Goal: Transaction & Acquisition: Purchase product/service

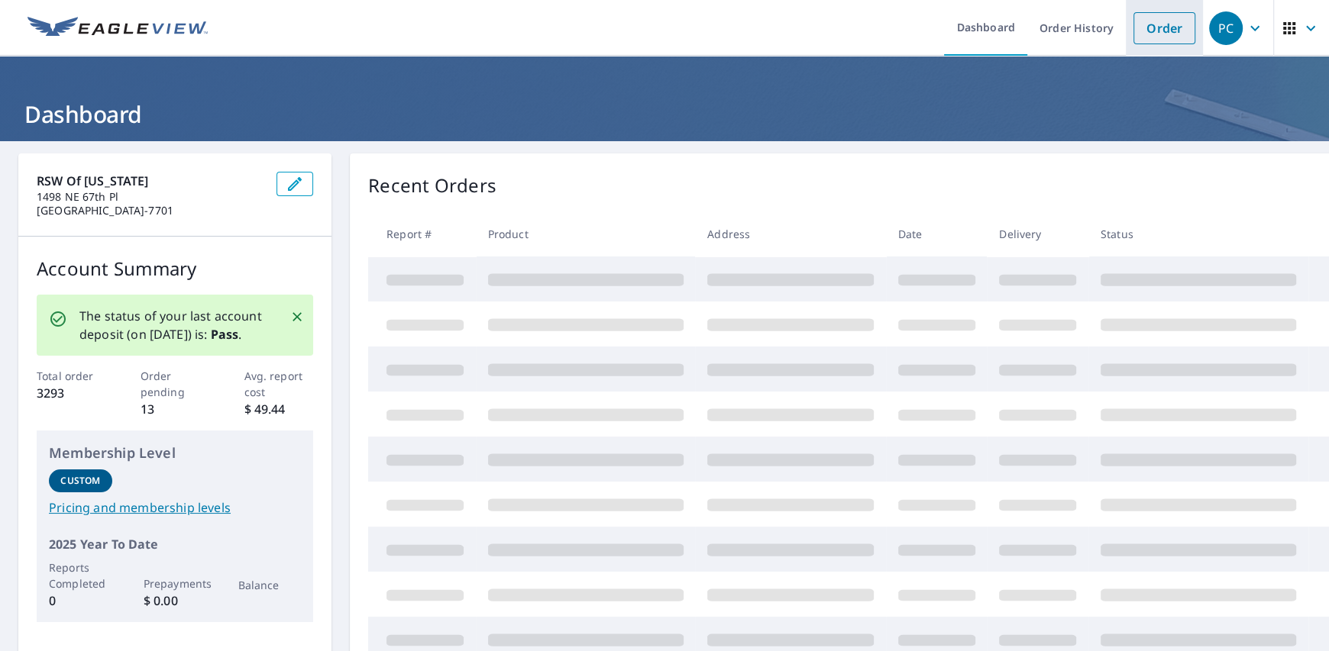
click at [1151, 27] on link "Order" at bounding box center [1164, 28] width 62 height 32
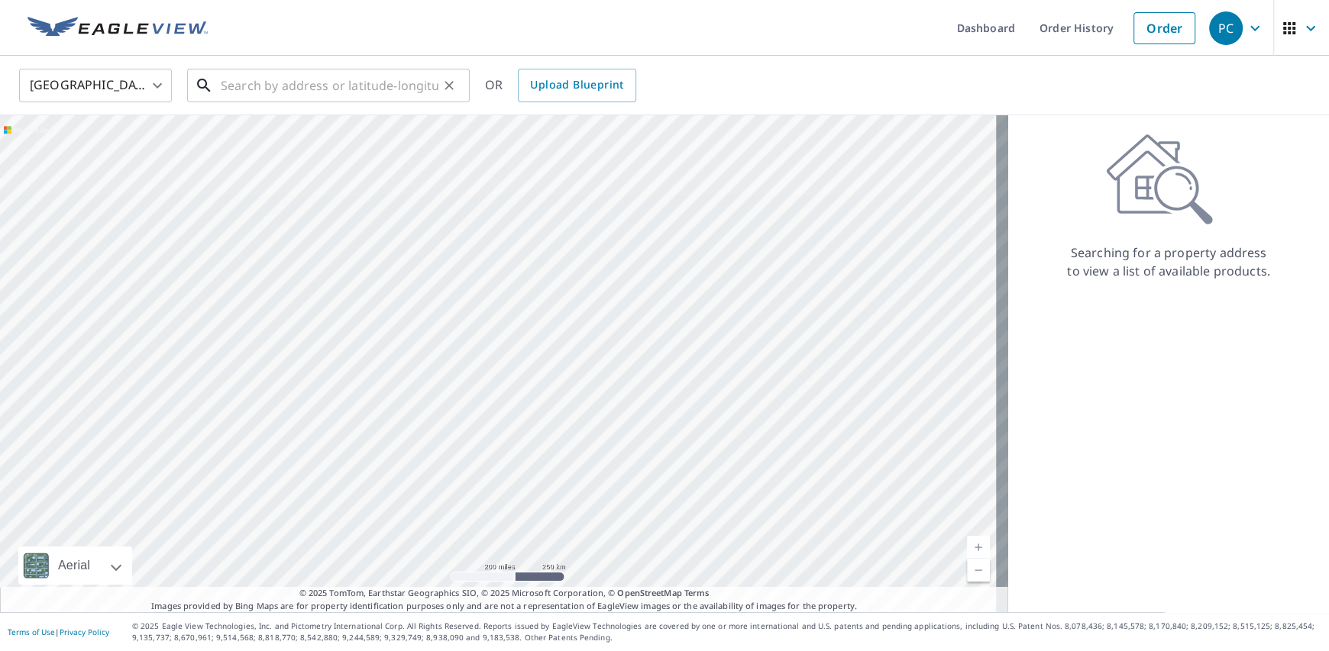
click at [309, 83] on input "text" at bounding box center [330, 85] width 218 height 43
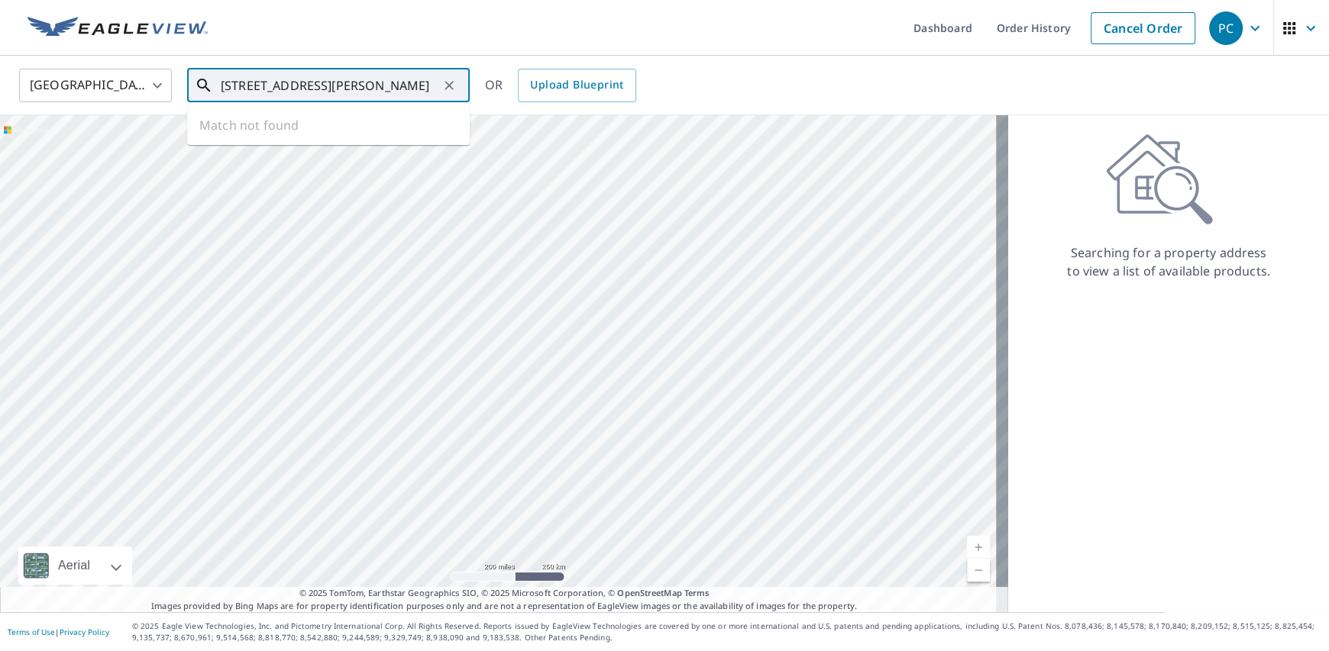
type input "[STREET_ADDRESS][PERSON_NAME]"
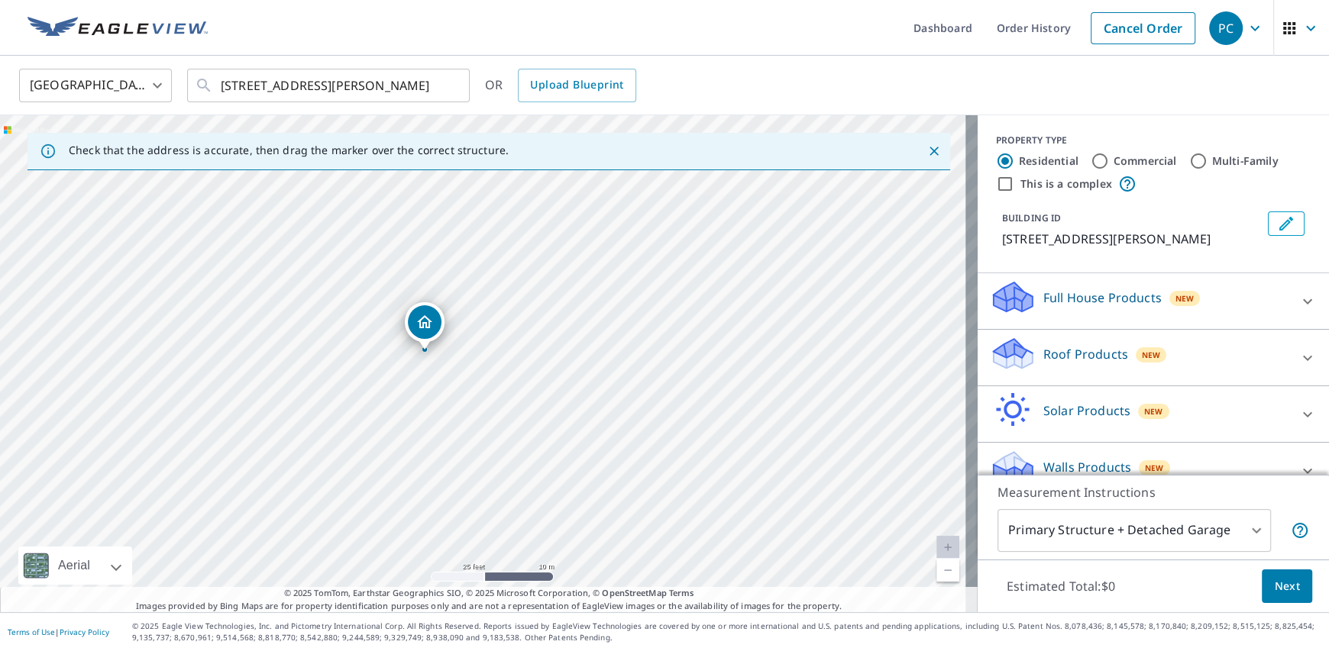
click at [1067, 350] on p "Roof Products" at bounding box center [1085, 354] width 85 height 18
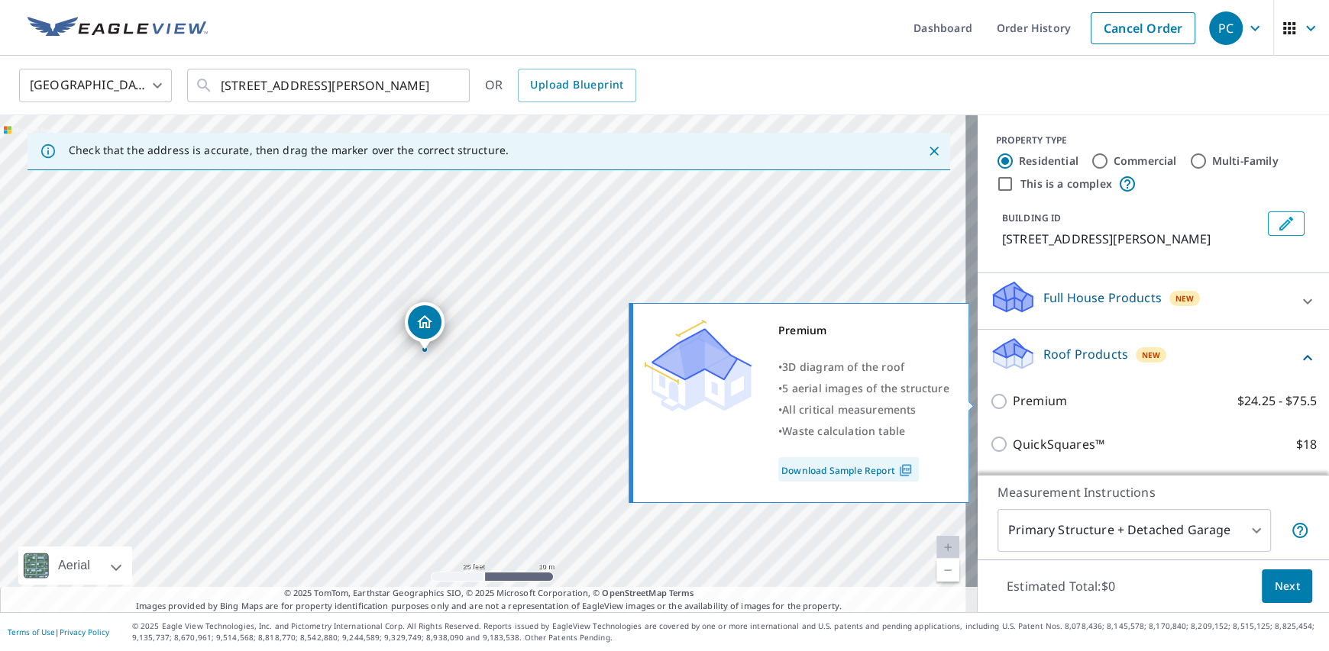
click at [1021, 400] on p "Premium" at bounding box center [1039, 401] width 54 height 19
click at [1012, 400] on input "Premium $24.25 - $75.5" at bounding box center [1001, 401] width 23 height 18
checkbox input "true"
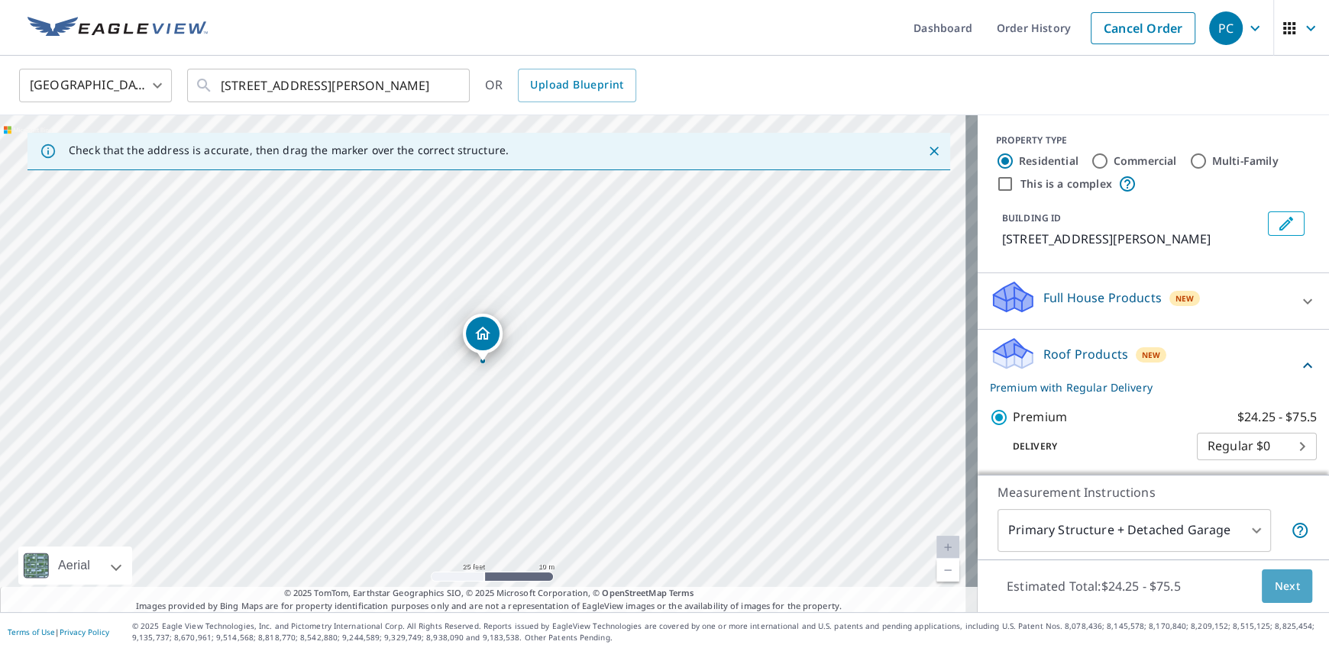
click at [1281, 584] on span "Next" at bounding box center [1287, 586] width 26 height 19
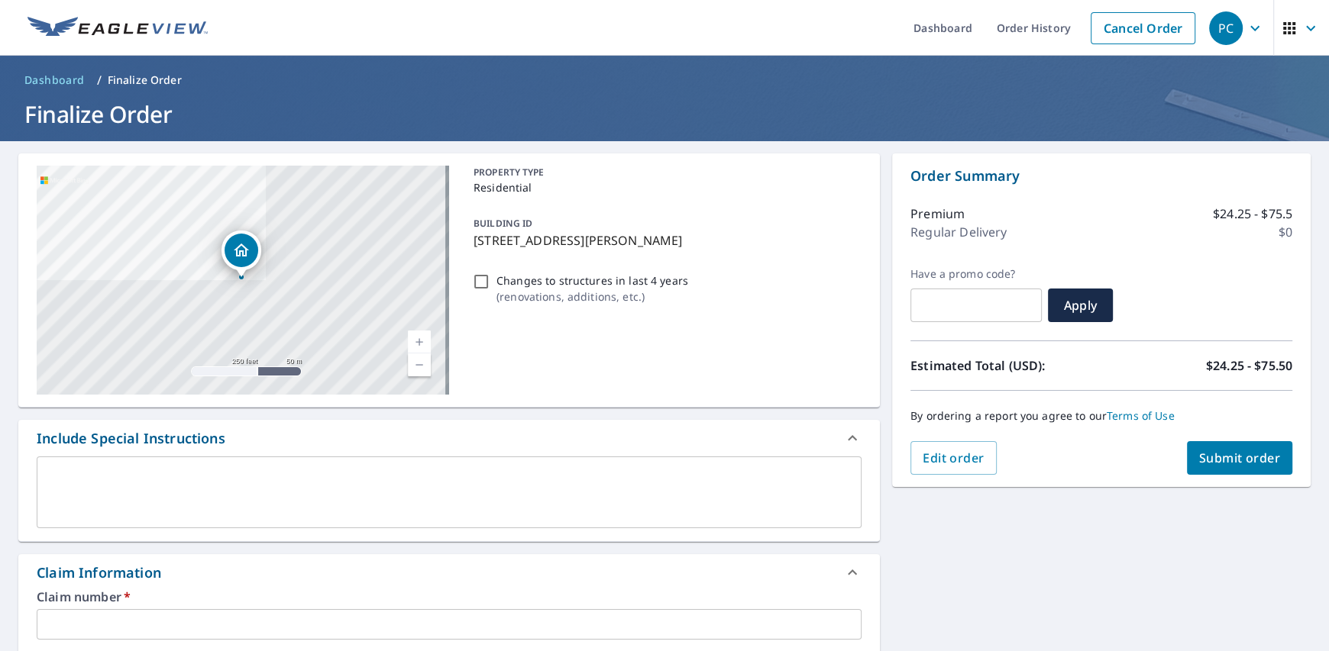
click at [293, 482] on textarea at bounding box center [448, 493] width 803 height 44
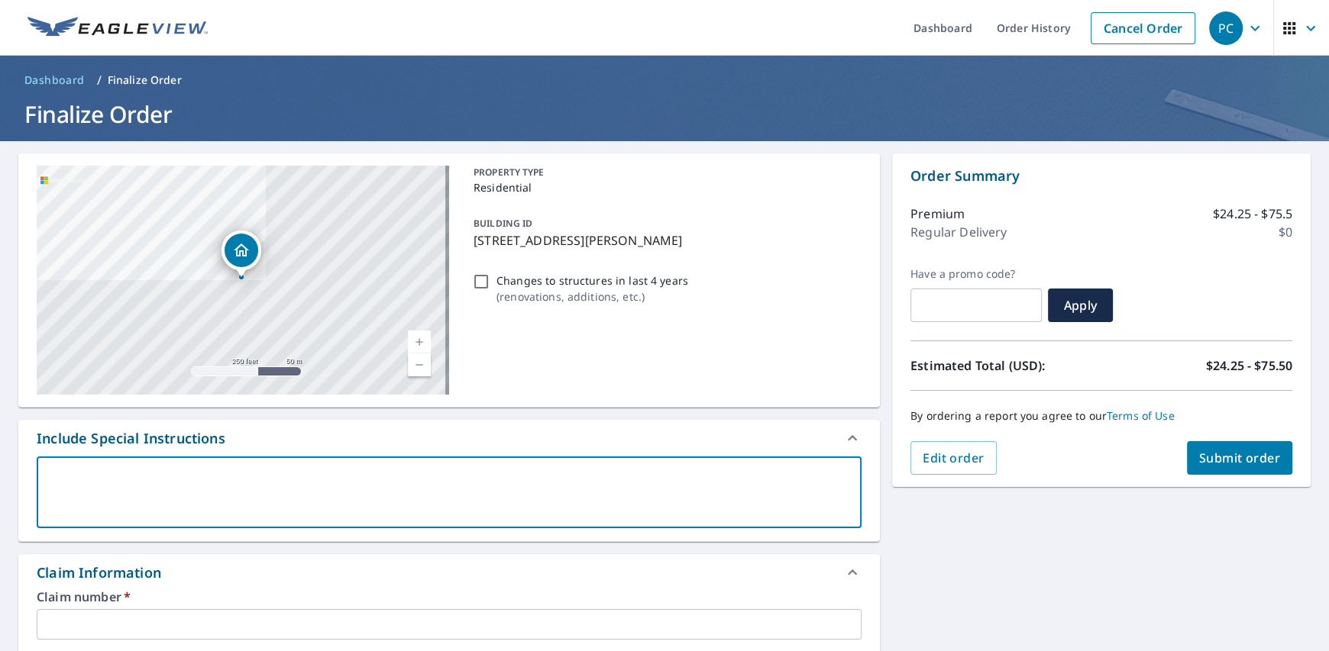
type textarea "T"
type textarea "x"
type textarea "To"
type textarea "x"
type textarea "[PERSON_NAME]"
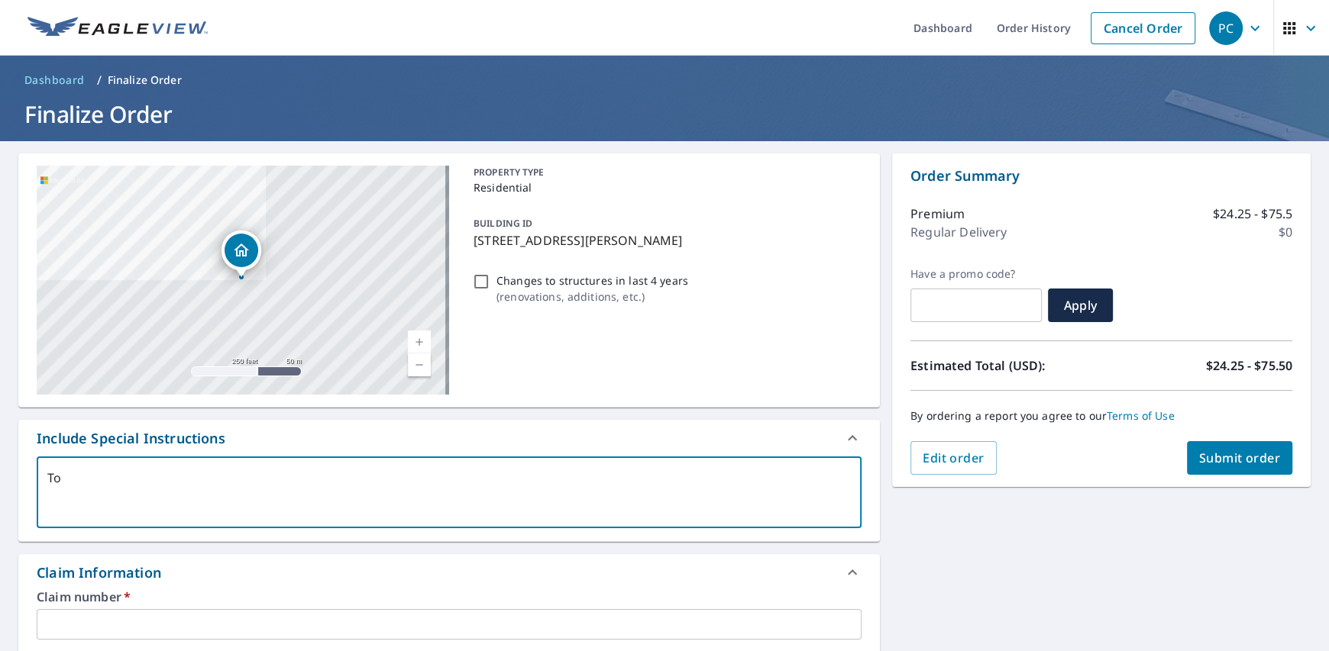
type textarea "x"
type textarea "[PERSON_NAME]"
type textarea "x"
type textarea "[PERSON_NAME]"
type textarea "x"
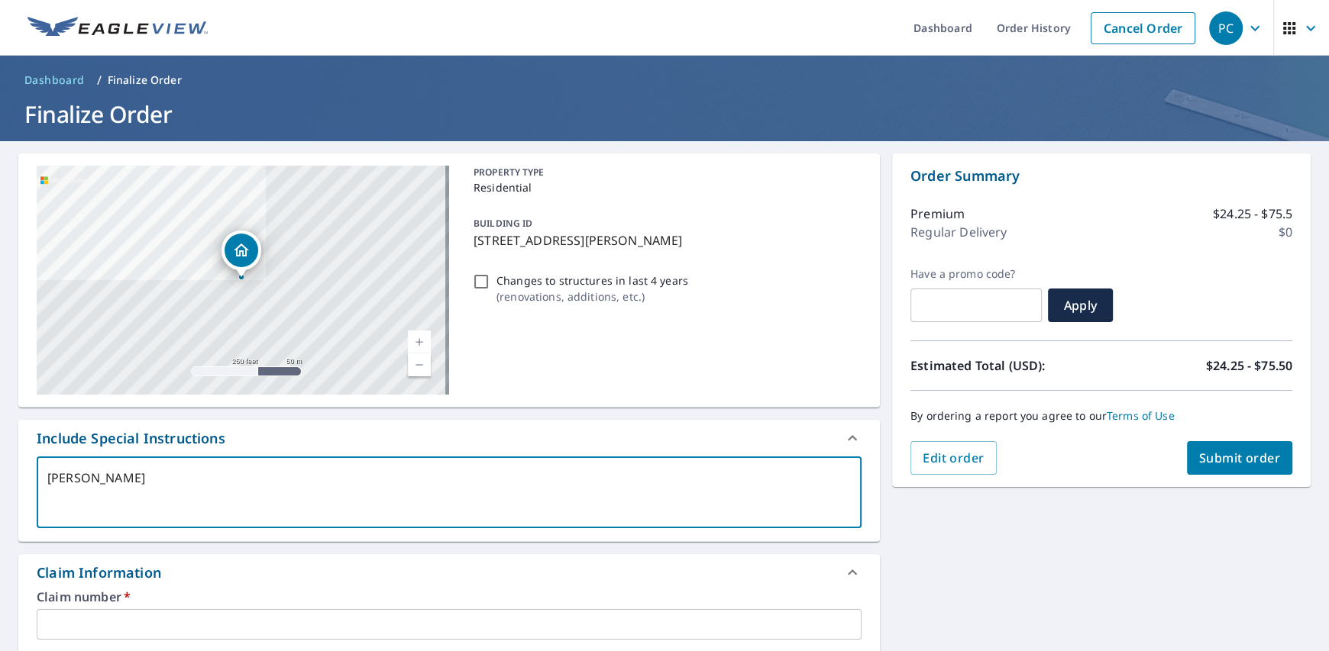
type textarea "To"
type textarea "x"
type textarea "T"
type textarea "x"
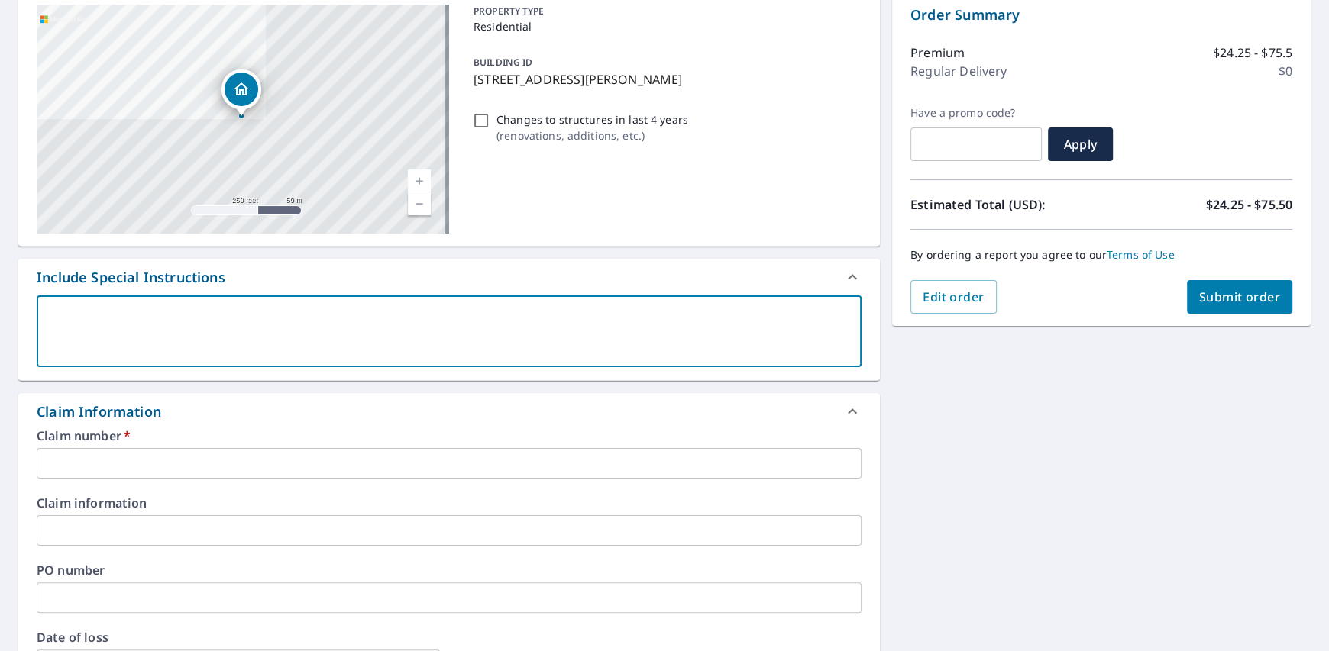
scroll to position [228, 0]
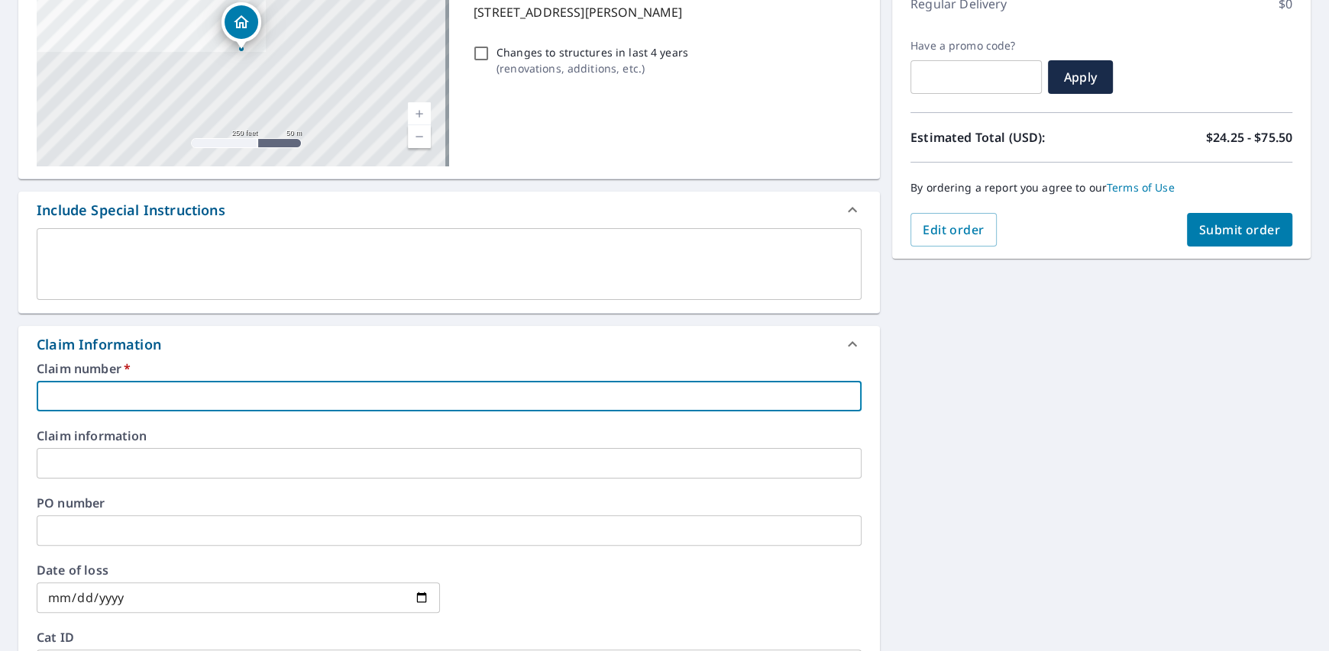
click at [163, 395] on input "text" at bounding box center [449, 396] width 825 height 31
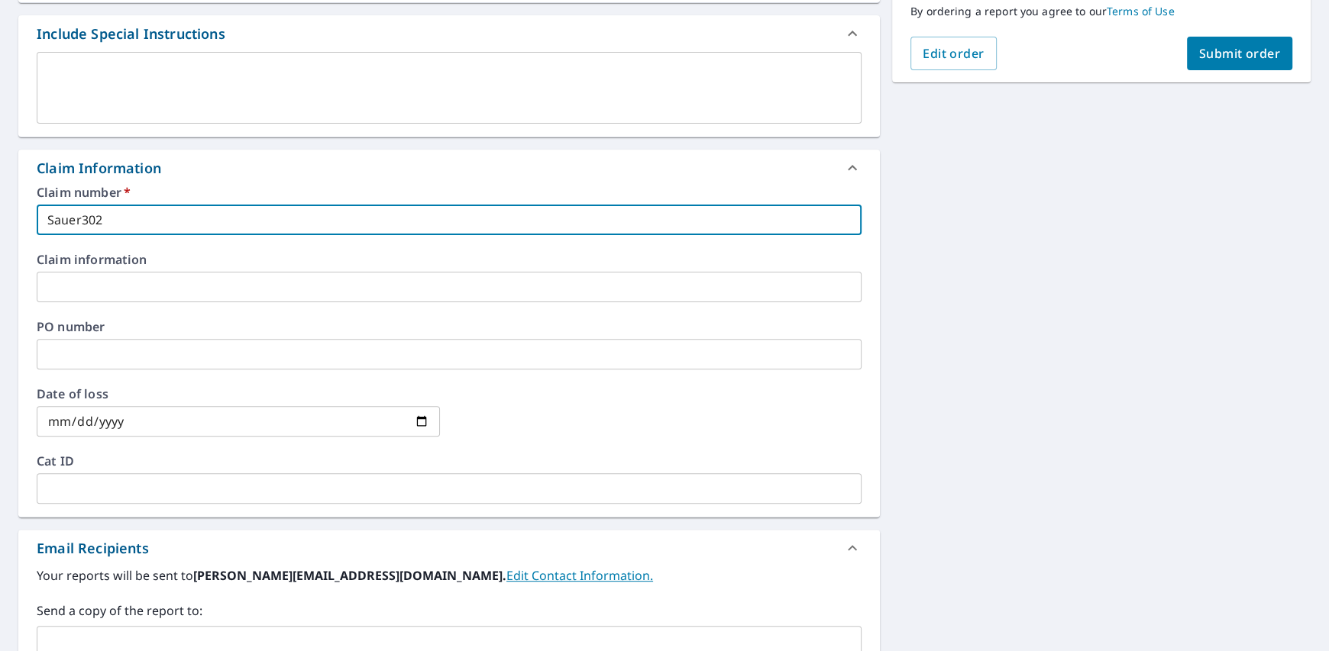
scroll to position [458, 0]
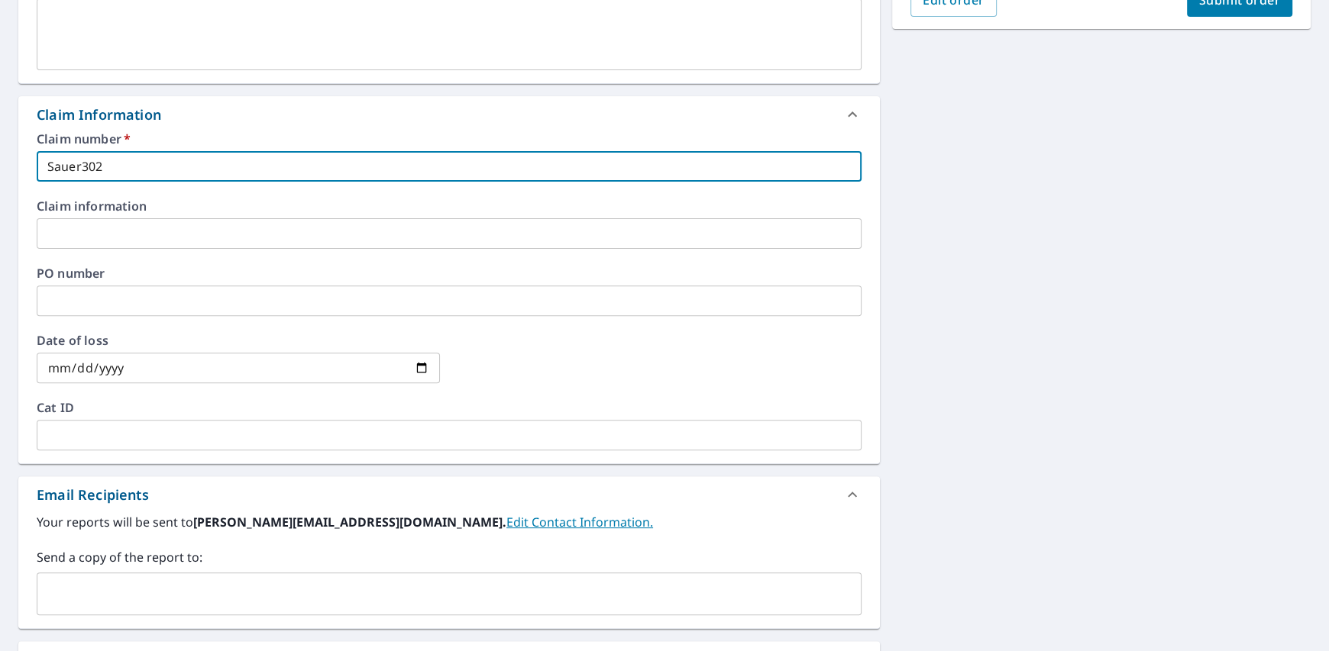
type input "Sauer302"
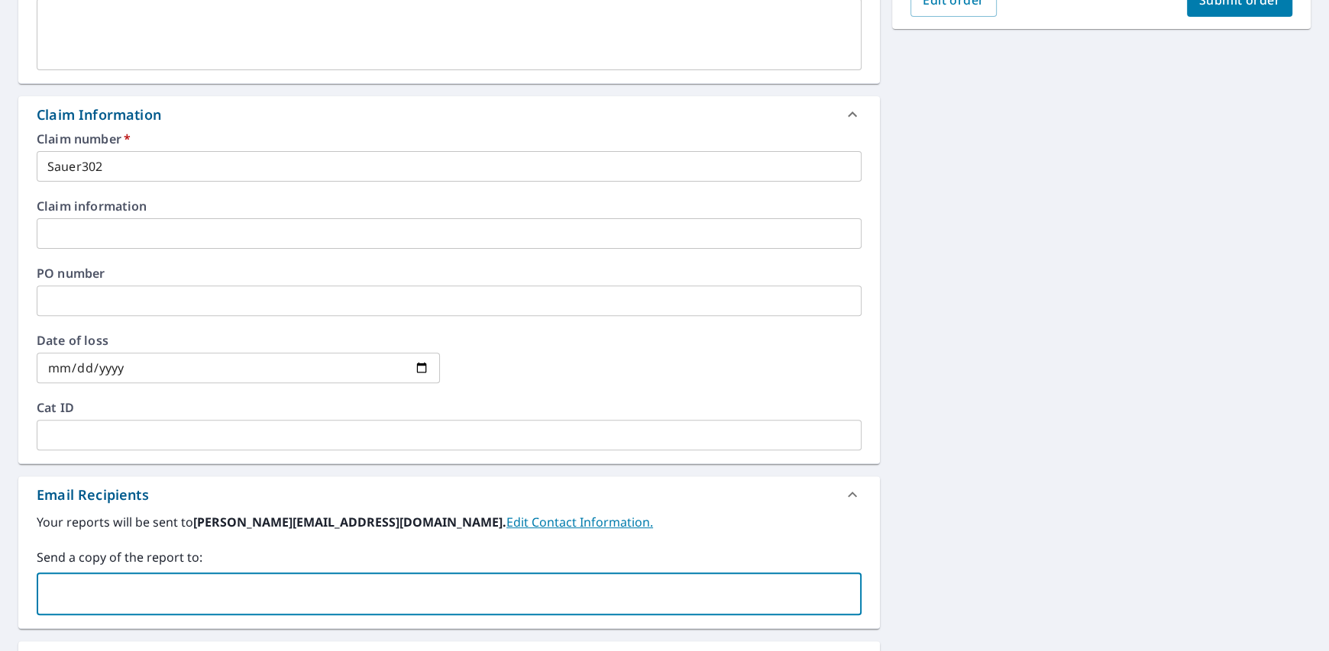
click at [131, 593] on input "text" at bounding box center [438, 594] width 788 height 29
click at [172, 599] on input "text" at bounding box center [438, 594] width 788 height 29
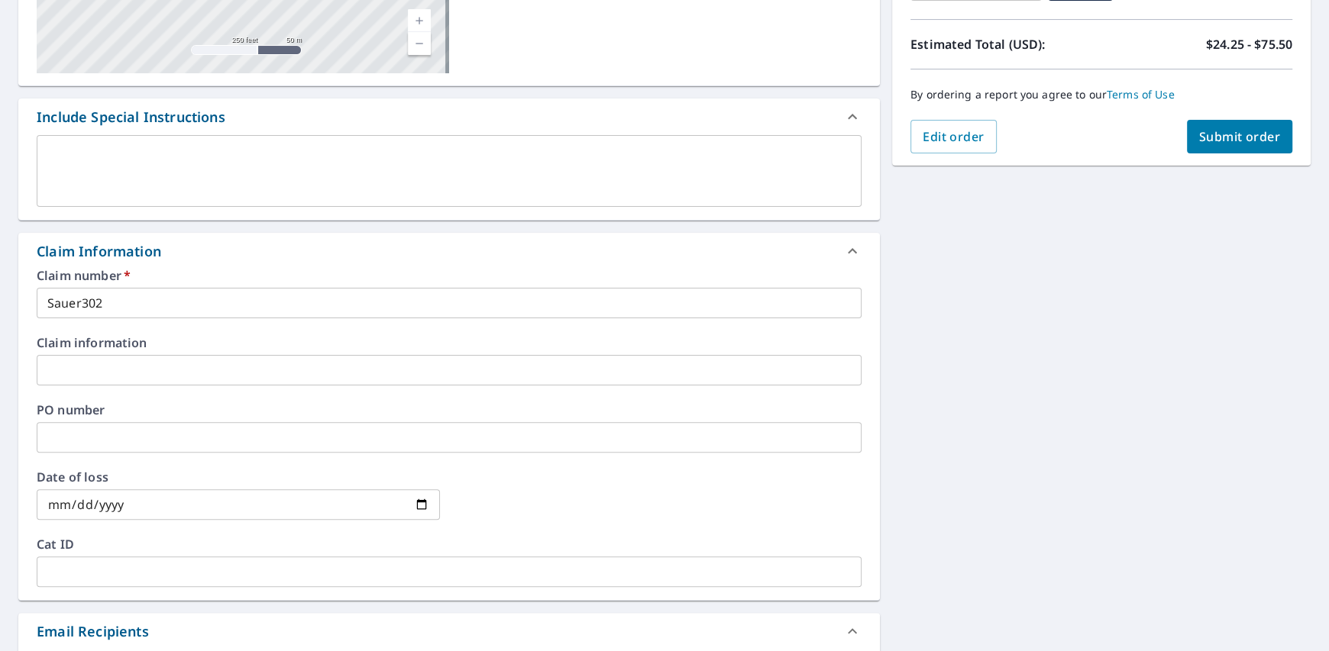
scroll to position [153, 0]
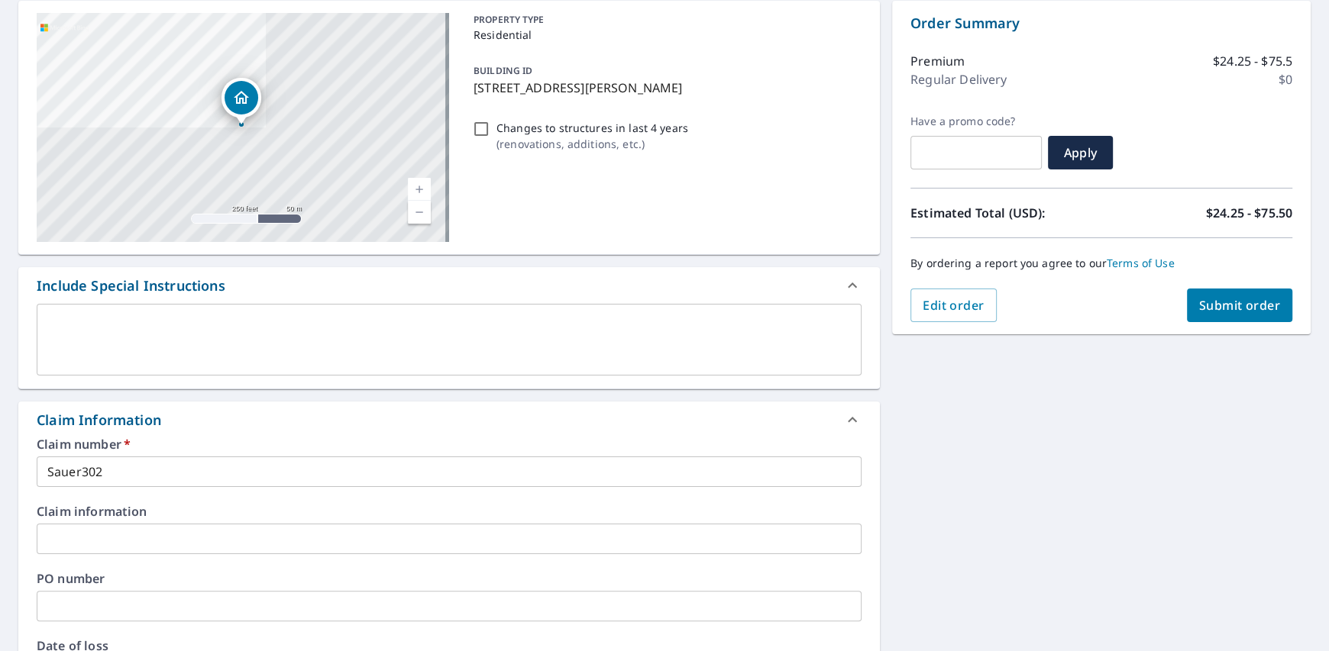
type input "[PERSON_NAME][EMAIL_ADDRESS][DOMAIN_NAME]"
click at [1242, 307] on span "Submit order" at bounding box center [1240, 305] width 82 height 17
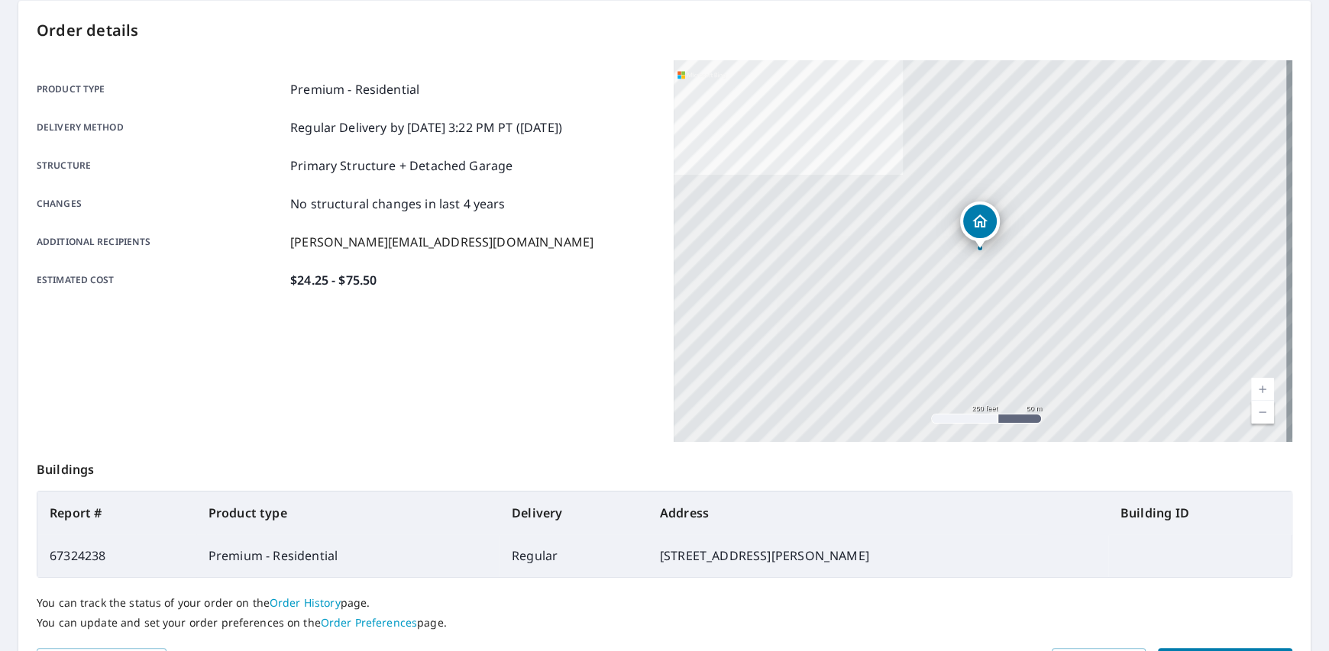
scroll to position [247, 0]
